Goal: Task Accomplishment & Management: Manage account settings

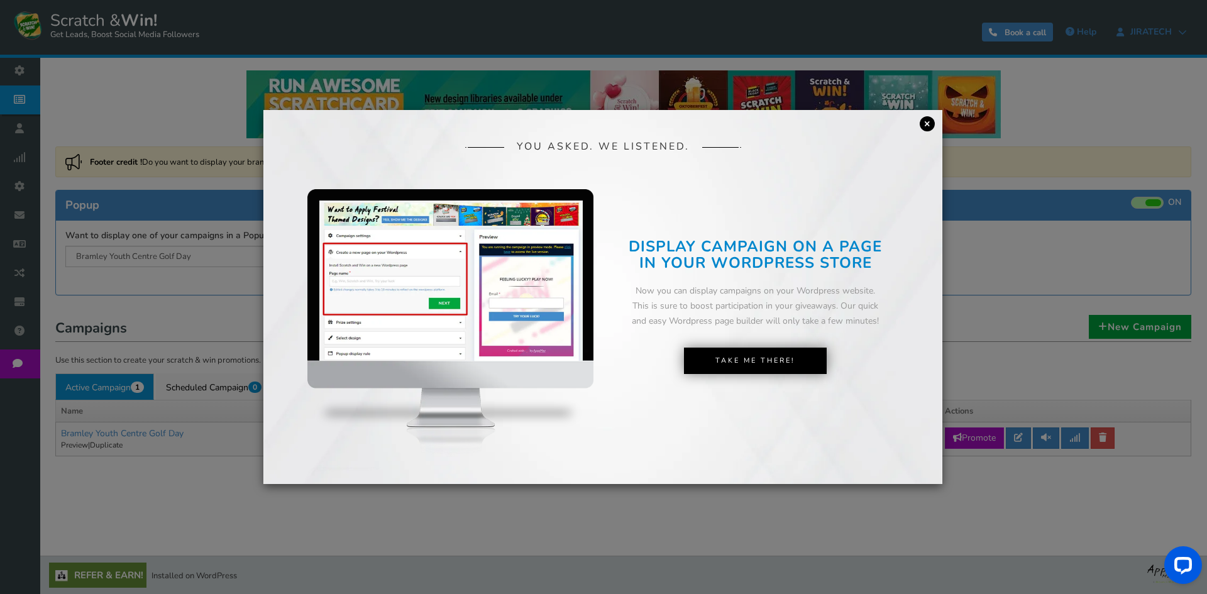
click at [925, 124] on link "×" at bounding box center [927, 123] width 15 height 15
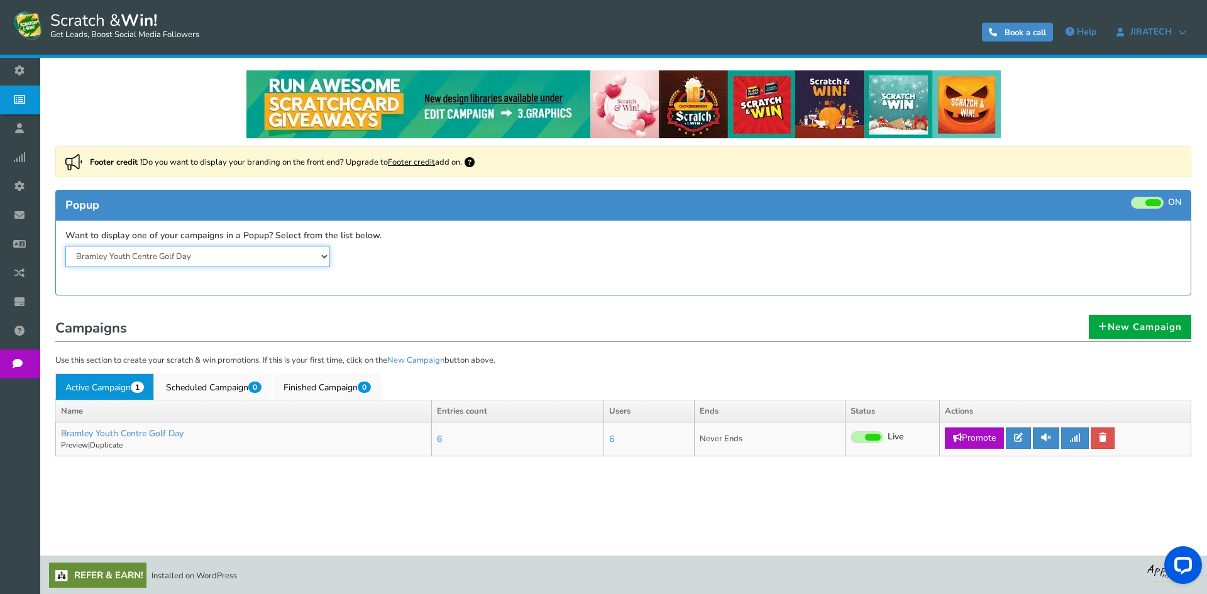
click at [263, 259] on select "Bramley Youth Centre Golf Day" at bounding box center [197, 256] width 265 height 21
click at [263, 258] on select "Bramley Youth Centre Golf Day" at bounding box center [197, 256] width 265 height 21
click at [970, 437] on link "Promote" at bounding box center [974, 438] width 59 height 21
type input "[URL][DOMAIN_NAME]"
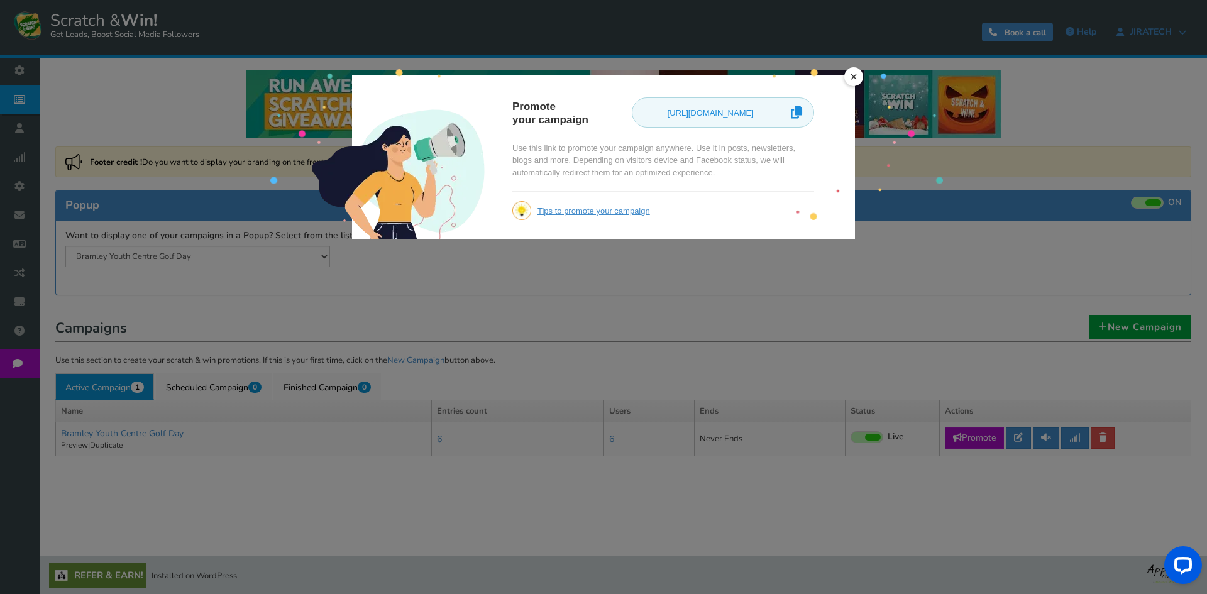
click at [856, 74] on link "×" at bounding box center [853, 76] width 19 height 19
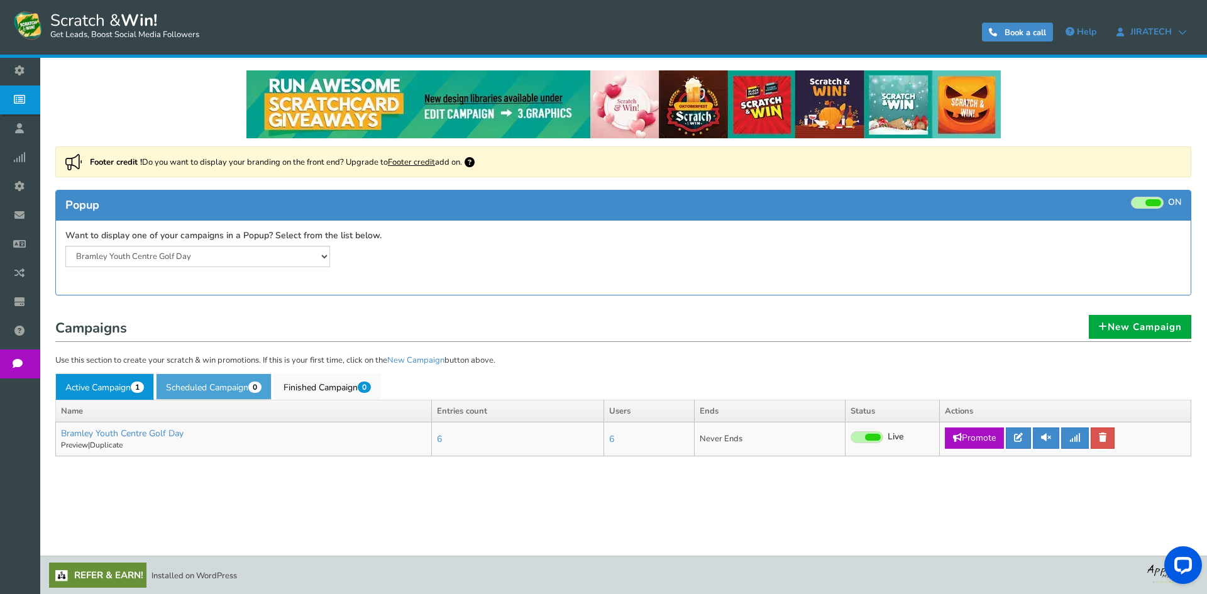
click at [219, 380] on link "Scheduled Campaign 0" at bounding box center [214, 386] width 116 height 26
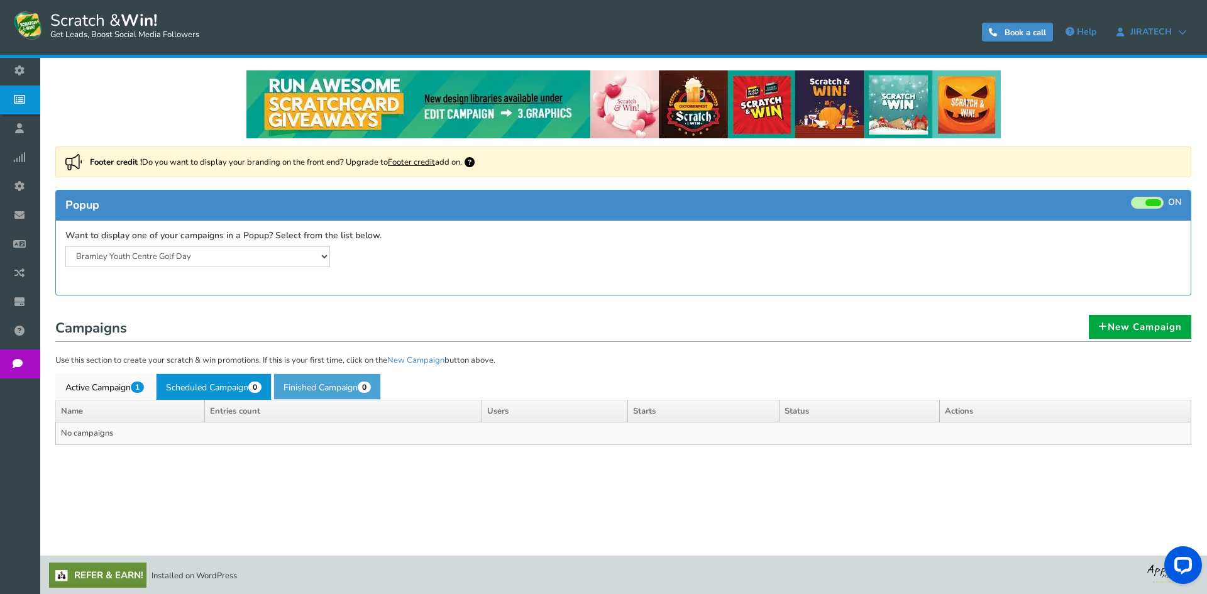
click at [353, 387] on link "Finished Campaign 0" at bounding box center [327, 386] width 108 height 26
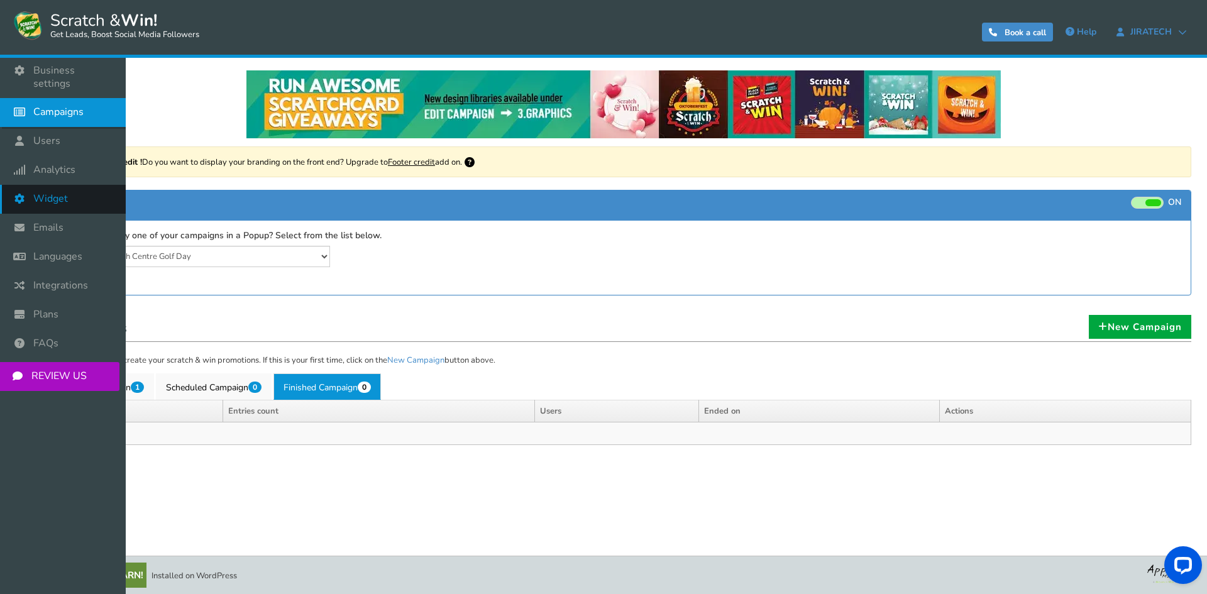
click at [57, 192] on span "Widget" at bounding box center [50, 198] width 35 height 13
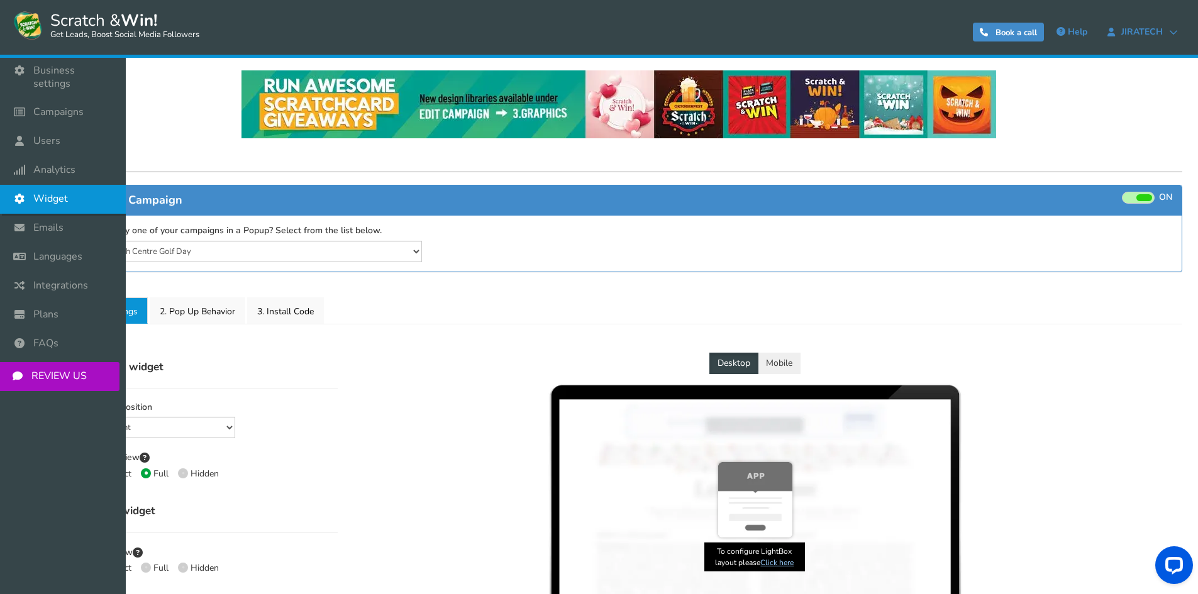
select select "mid-bottom-bar"
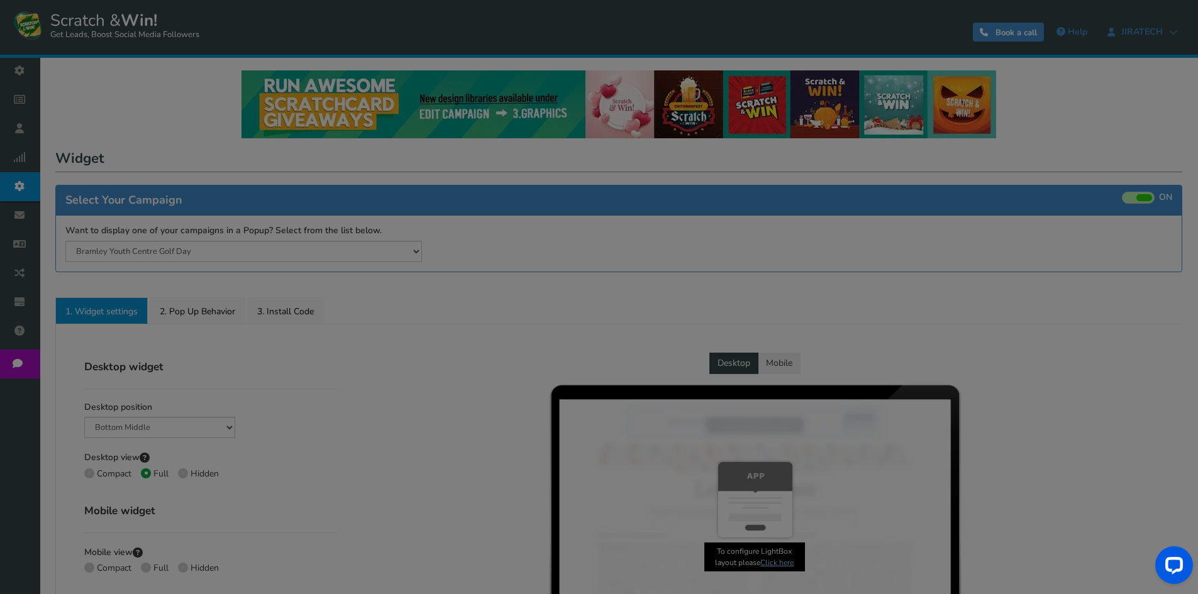
radio input "true"
select select "inherit"
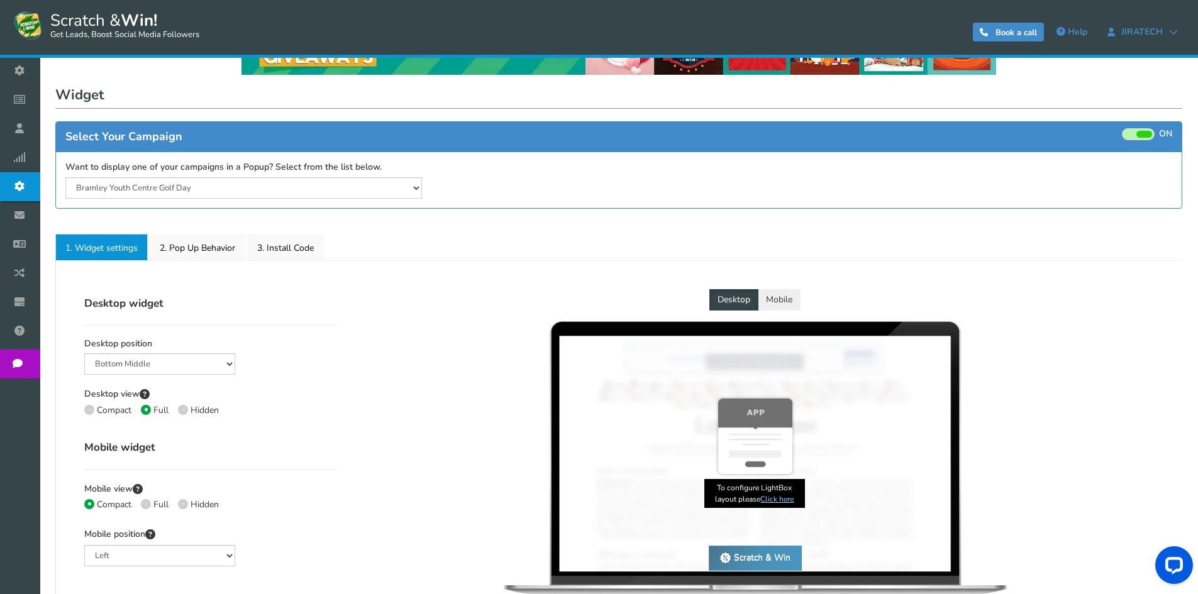
scroll to position [63, 0]
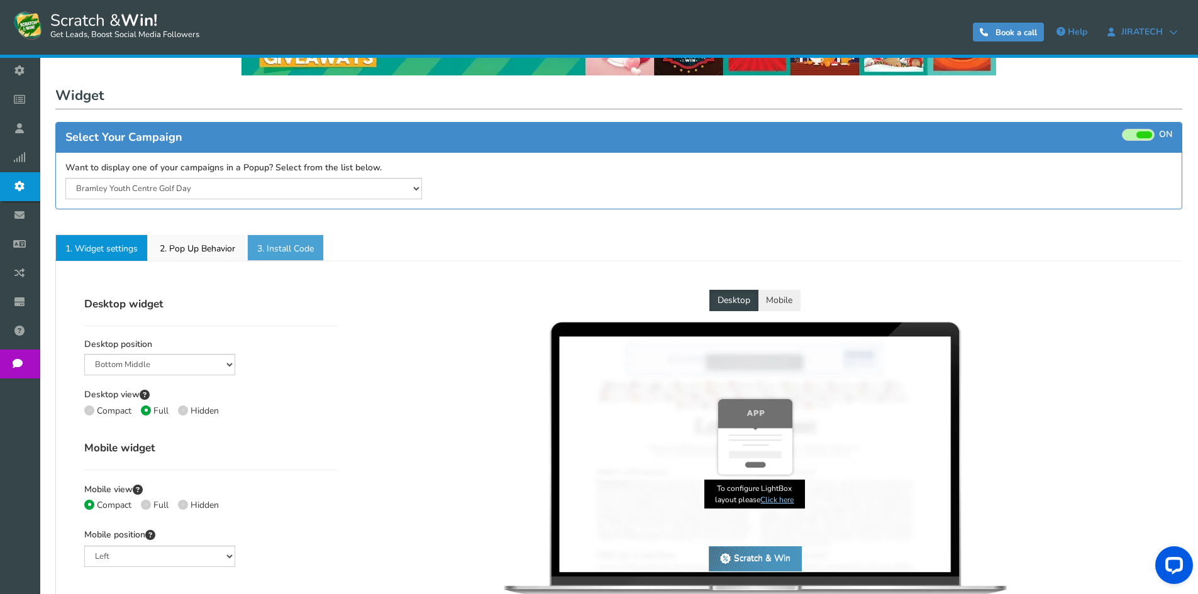
click at [275, 255] on link "3. Install Code" at bounding box center [285, 248] width 77 height 26
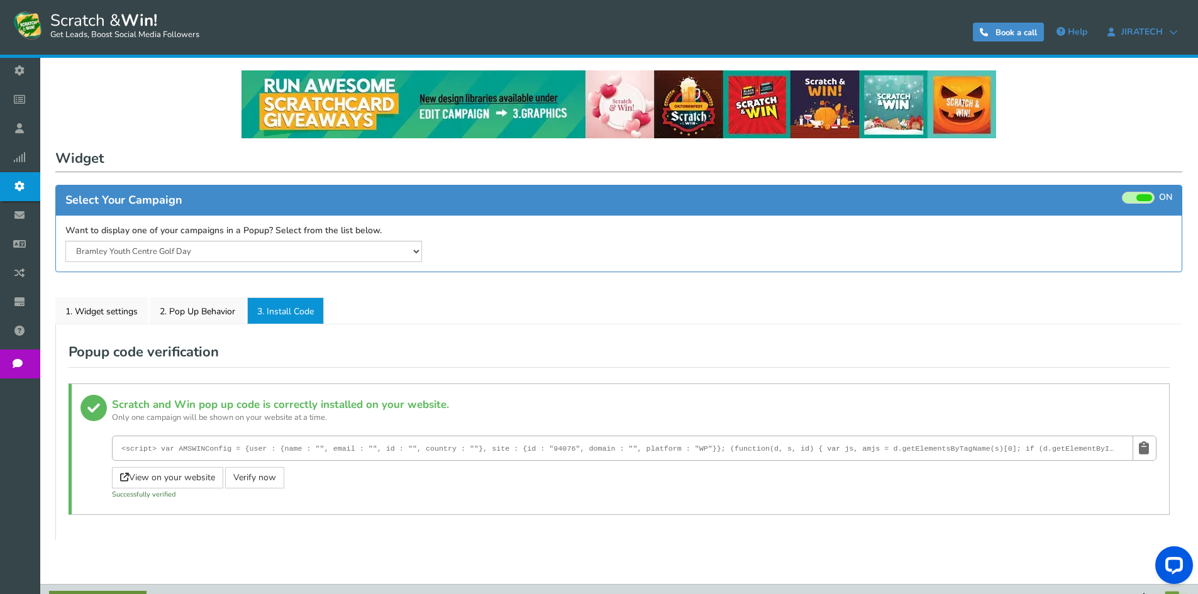
click at [235, 287] on div "Widget × Close Pop up embed script copy and paste this pop up script tag on the…" at bounding box center [618, 343] width 1127 height 393
click at [219, 327] on div "Desktop widget Desktop position Mid Right Mid Left Top Bar Bottom Bar Bottom Le…" at bounding box center [618, 432] width 1127 height 216
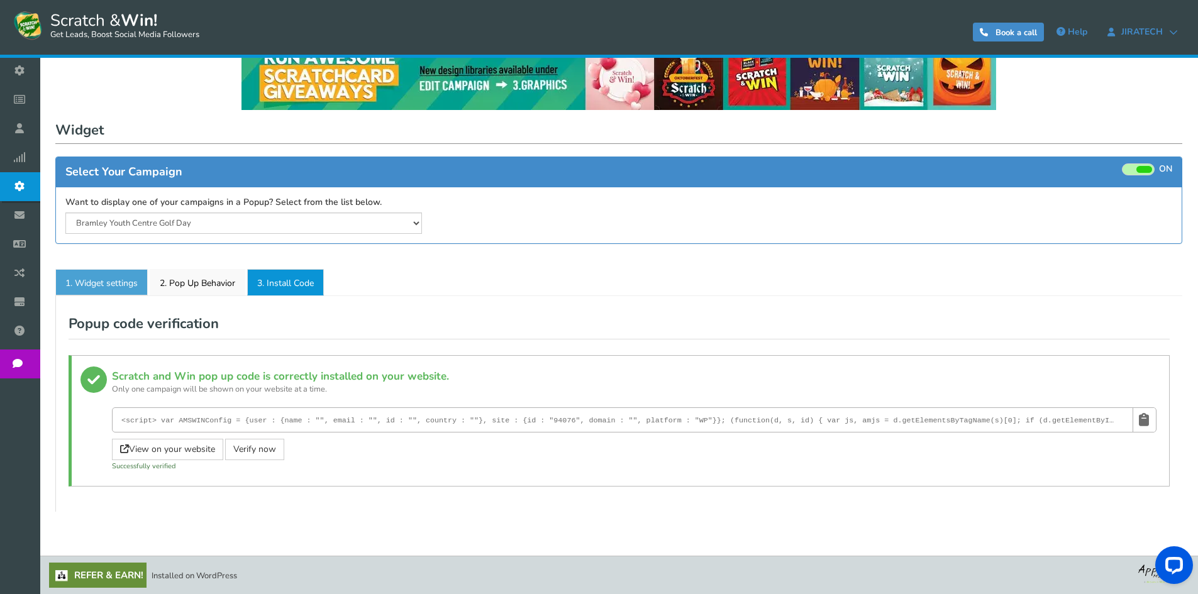
click at [56, 275] on link "1. Widget settings" at bounding box center [101, 282] width 92 height 26
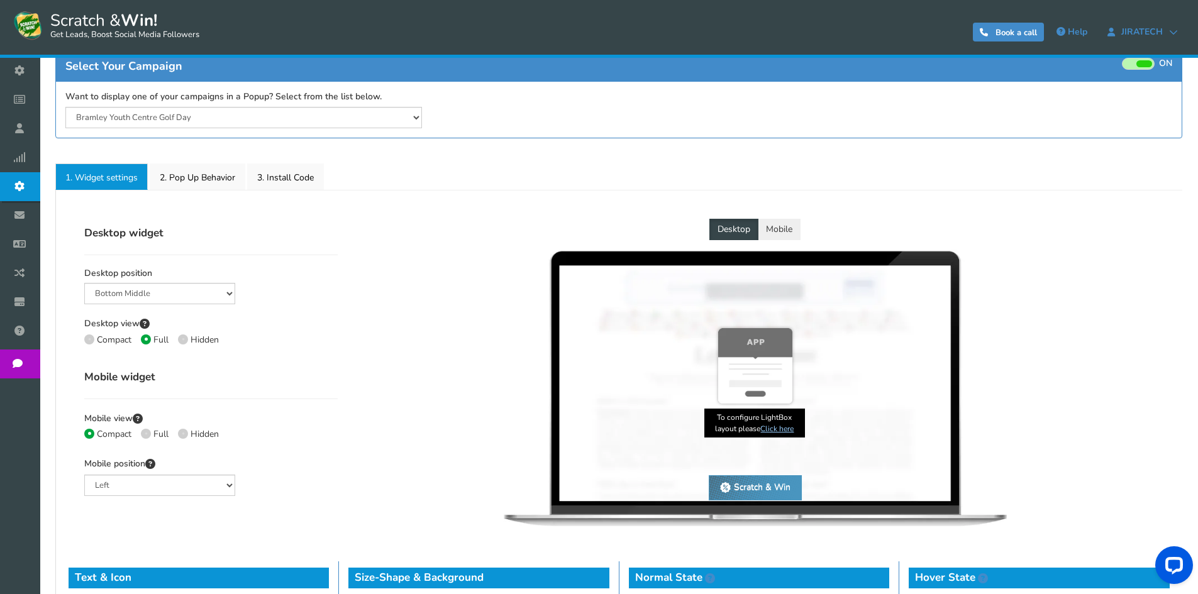
scroll to position [0, 0]
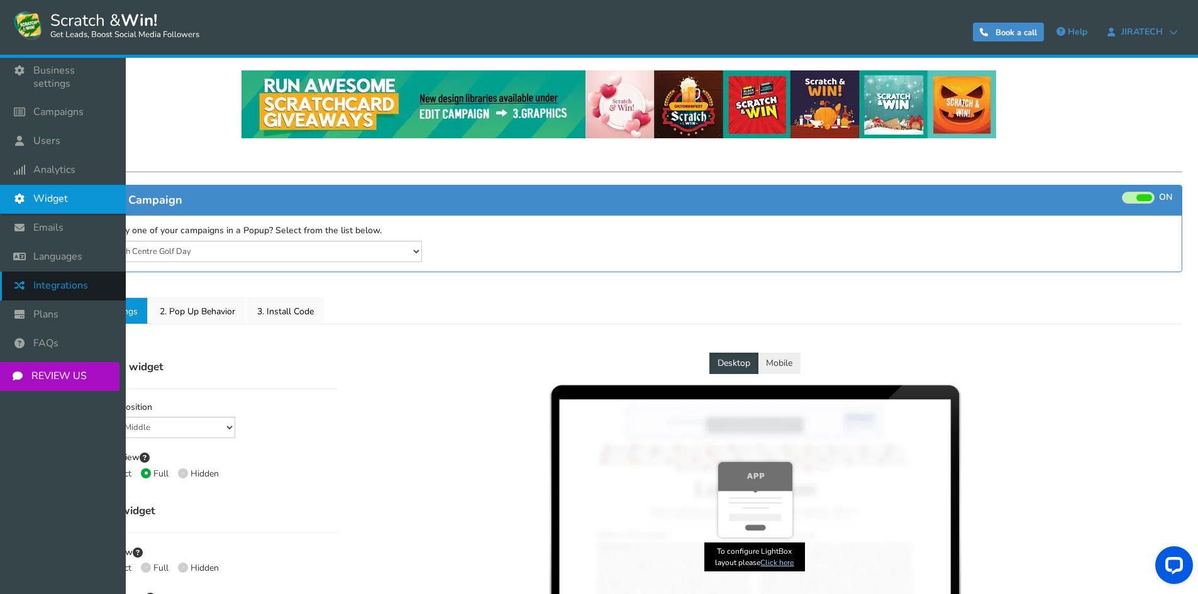
click at [44, 279] on span "Integrations" at bounding box center [60, 285] width 55 height 13
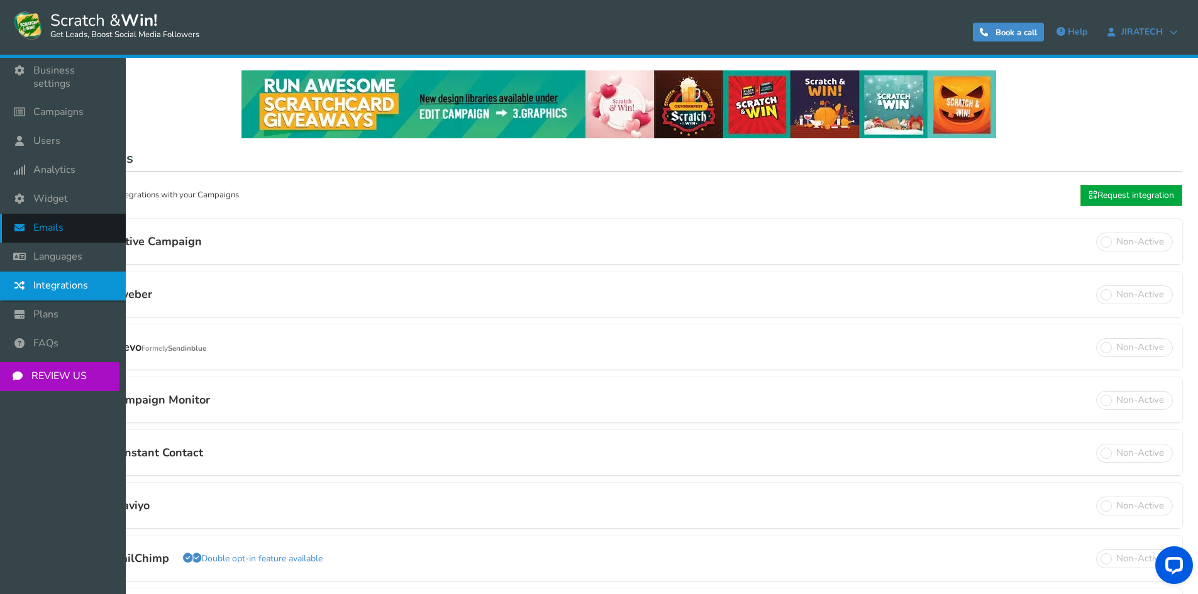
click at [48, 221] on span "Emails" at bounding box center [48, 227] width 30 height 13
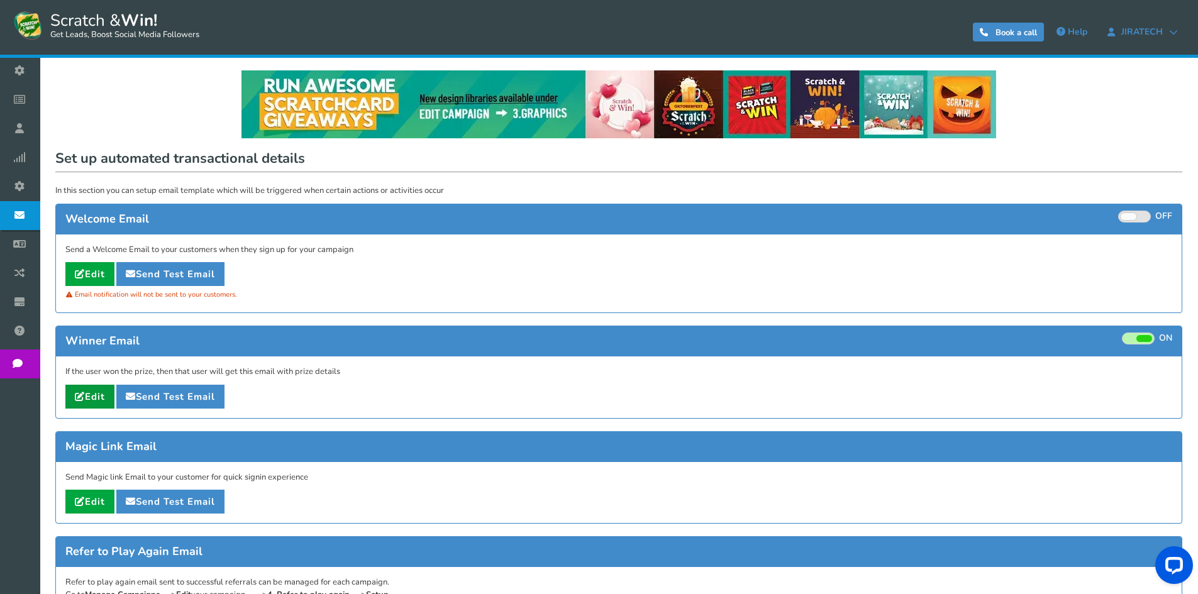
click at [69, 401] on link "Edit" at bounding box center [89, 397] width 49 height 24
type input "Your [[Campaign Name]] reward"
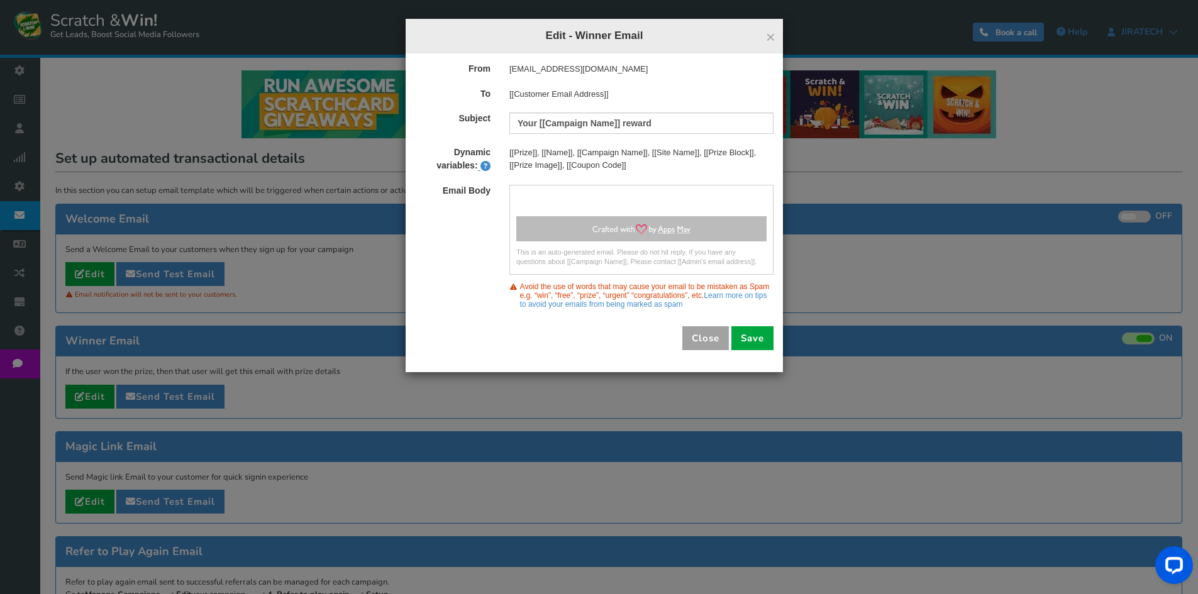
click at [699, 339] on button "Close" at bounding box center [705, 338] width 47 height 24
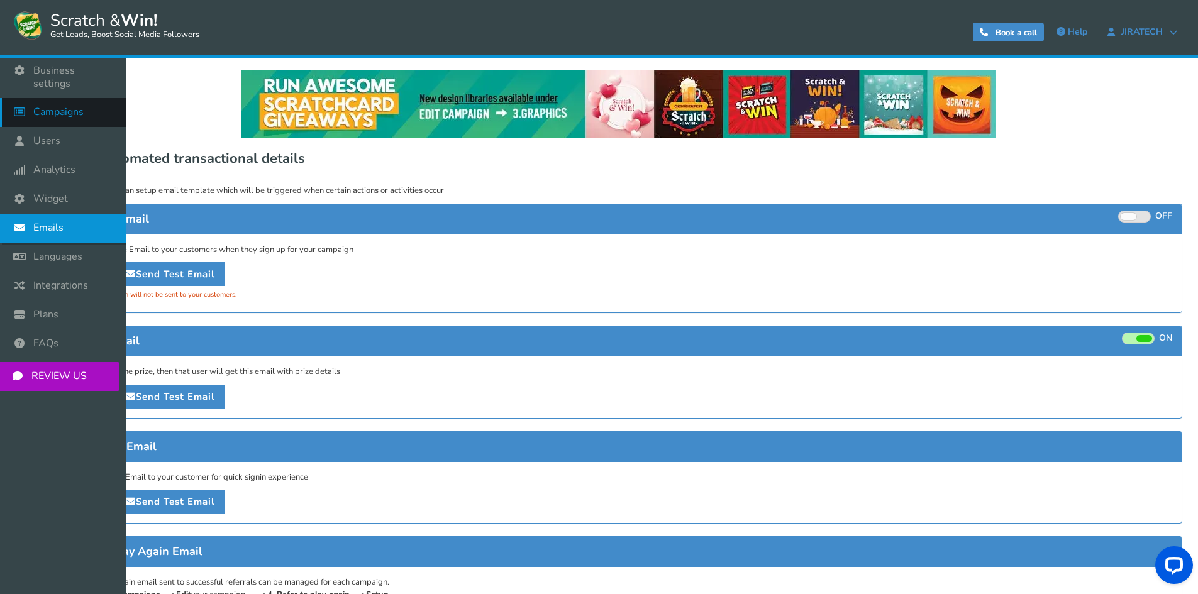
click at [42, 106] on span "Campaigns" at bounding box center [58, 112] width 50 height 13
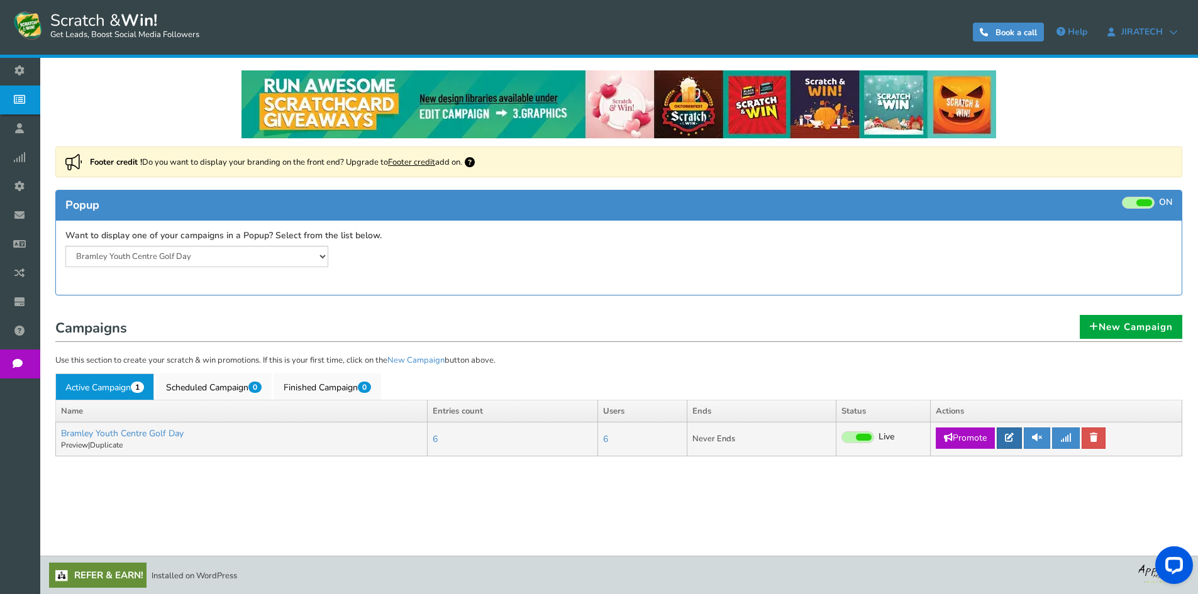
click at [1017, 442] on link at bounding box center [1009, 438] width 25 height 21
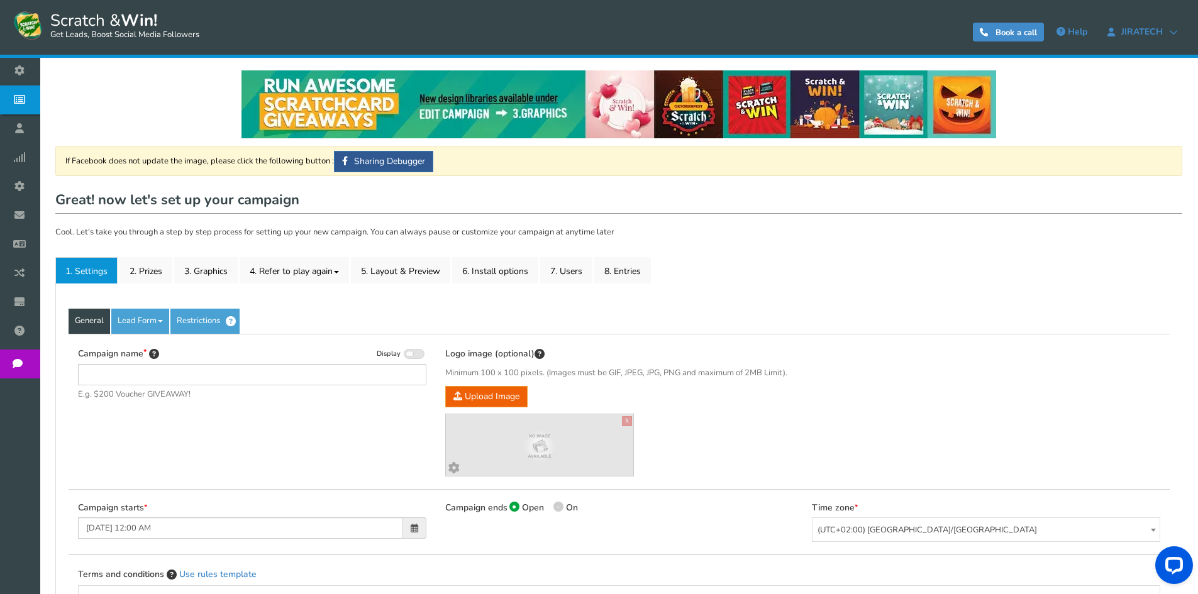
type input "Bramley Youth Centre Golf Day"
click at [499, 275] on link "6. Install options New" at bounding box center [495, 270] width 86 height 26
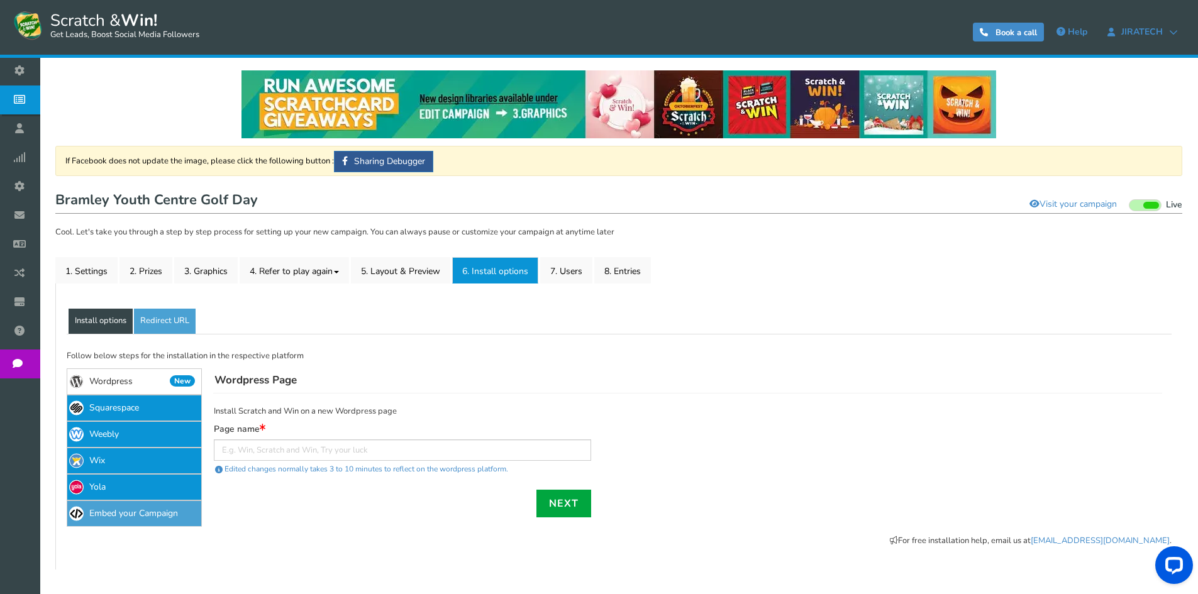
click at [184, 511] on link "Embed your Campaign" at bounding box center [134, 513] width 135 height 26
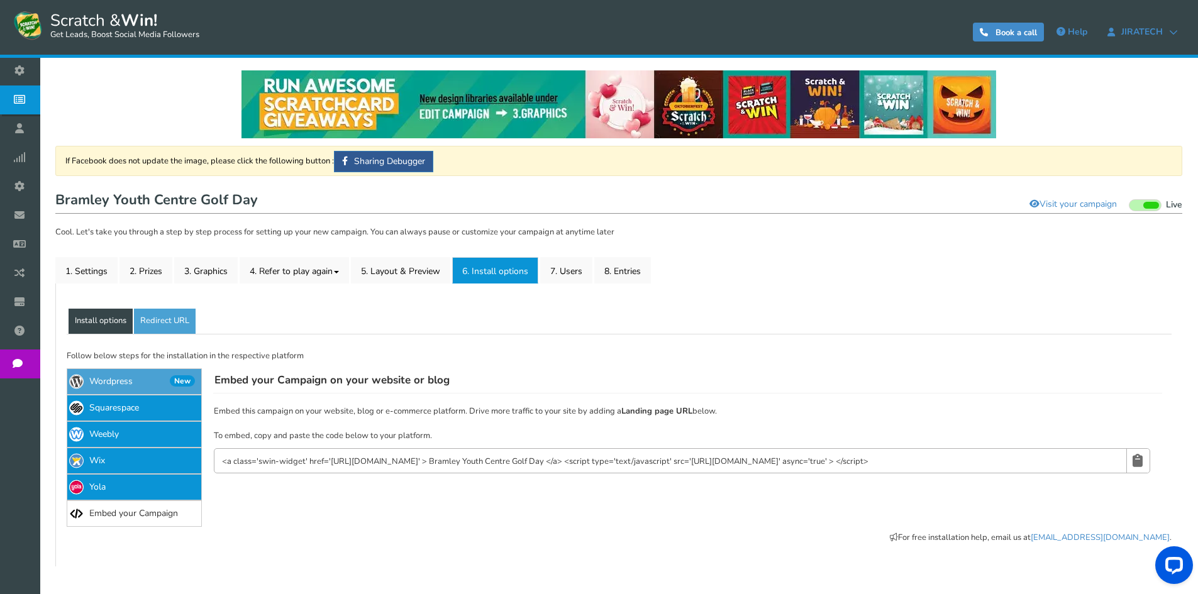
click at [114, 374] on link "Wordpress New" at bounding box center [134, 381] width 135 height 26
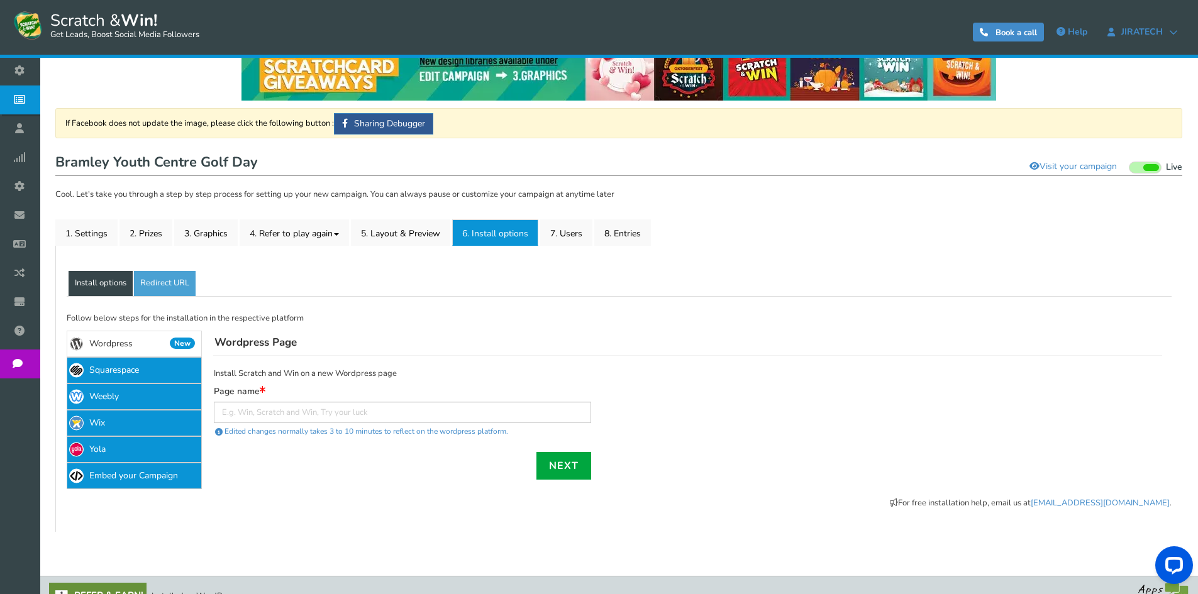
scroll to position [58, 0]
